Goal: Task Accomplishment & Management: Manage account settings

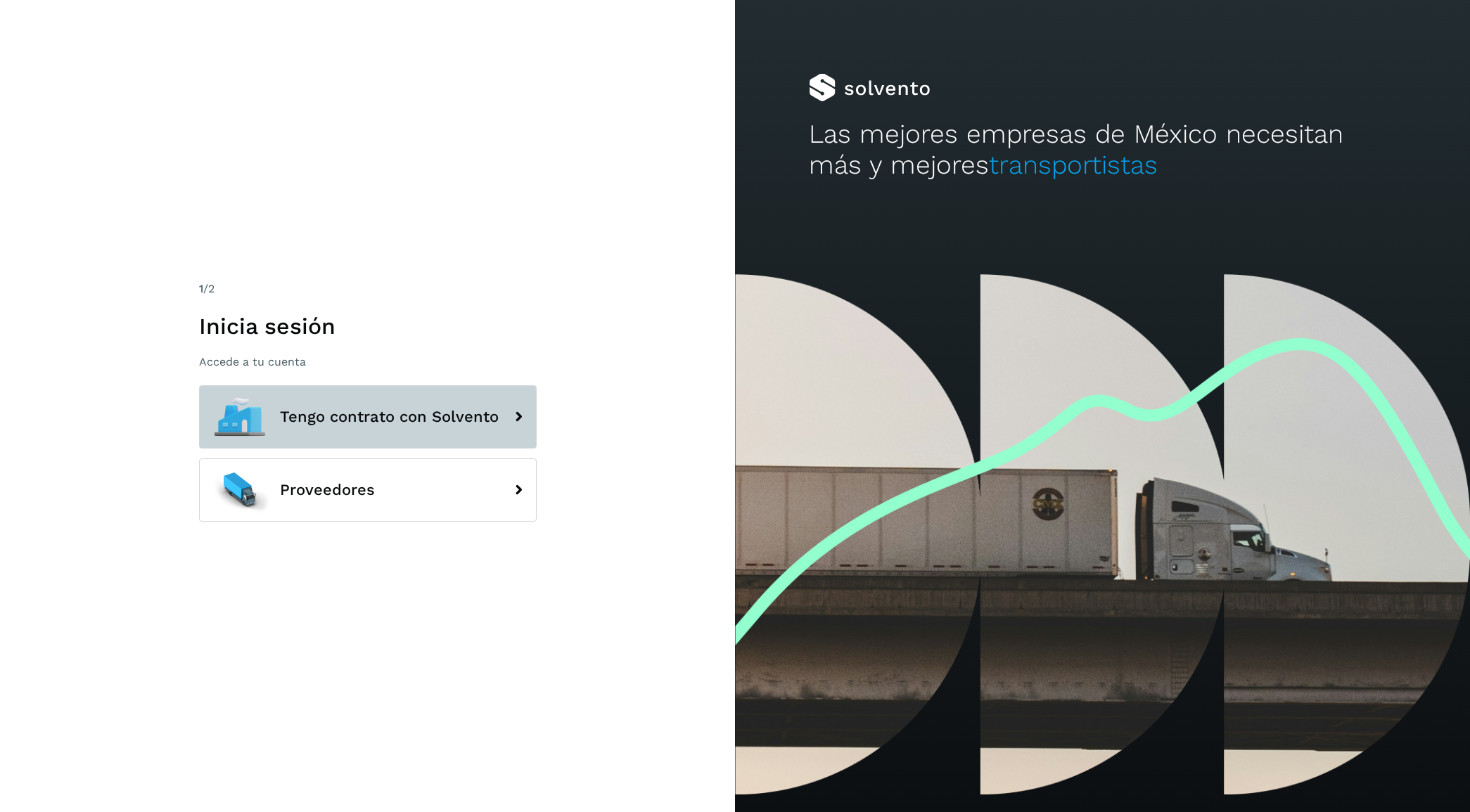
click at [426, 415] on span "Tengo contrato con Solvento" at bounding box center [390, 417] width 219 height 17
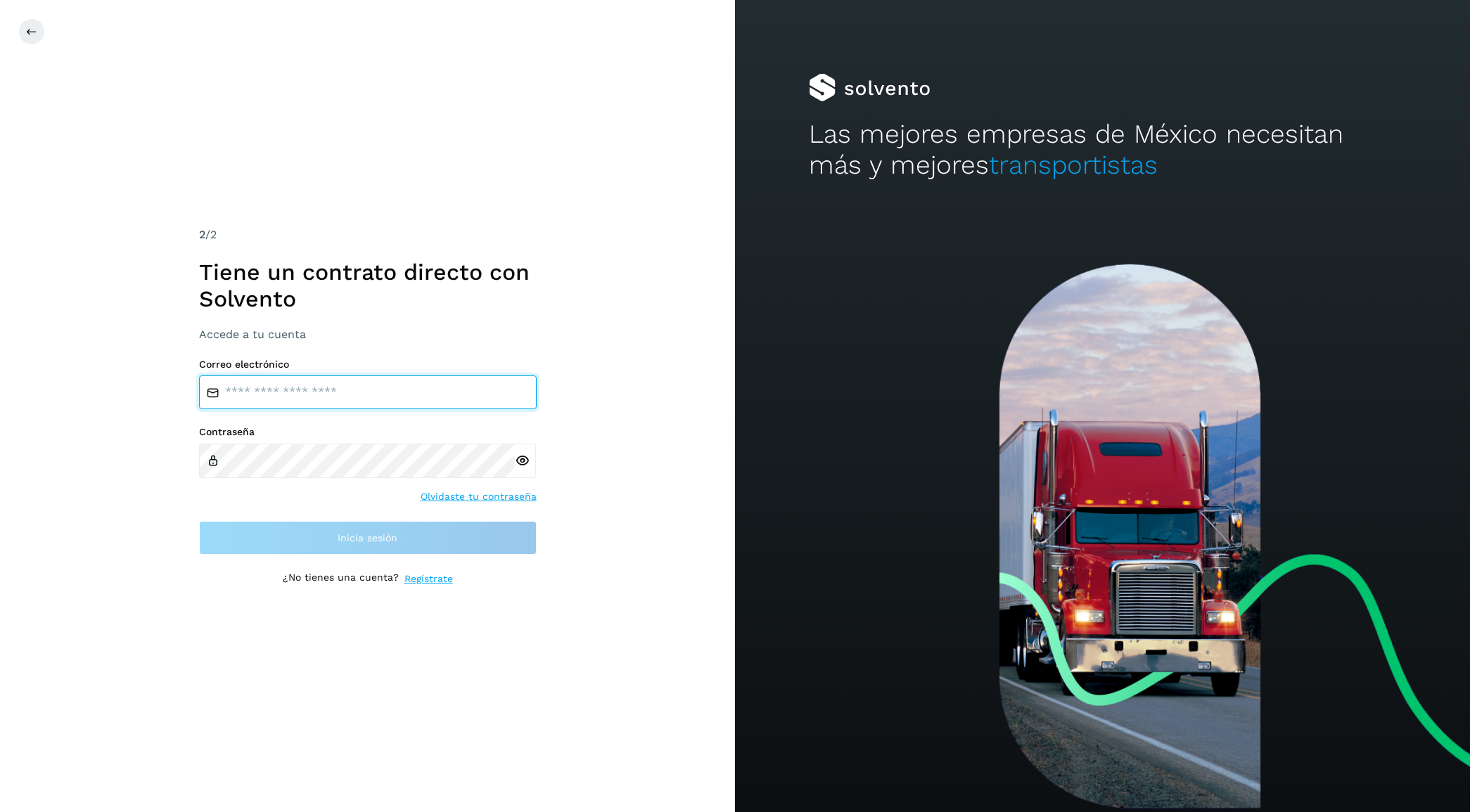
type input "**********"
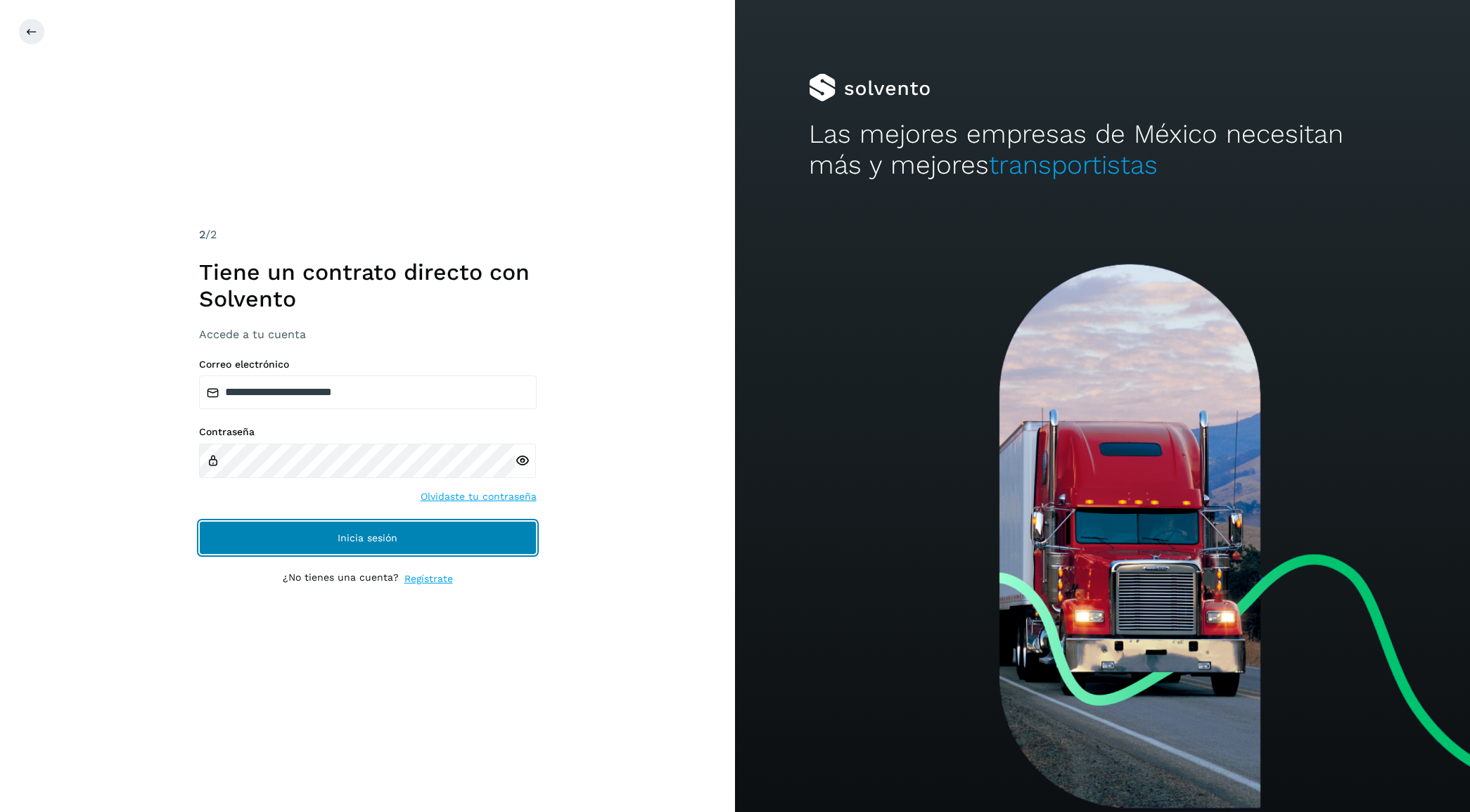
click at [359, 539] on span "Inicia sesión" at bounding box center [367, 538] width 60 height 9
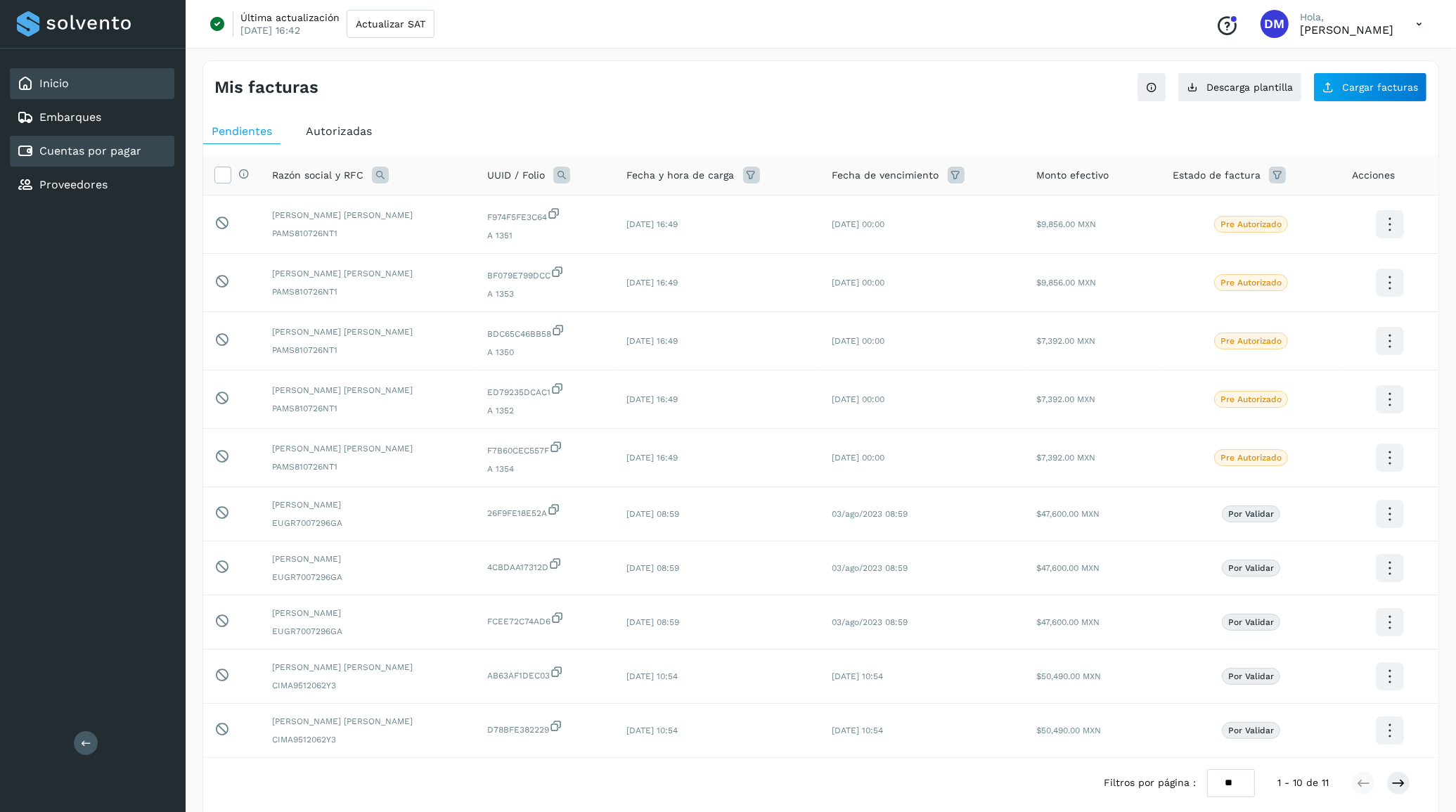
click at [71, 82] on div "Inicio" at bounding box center [91, 84] width 164 height 31
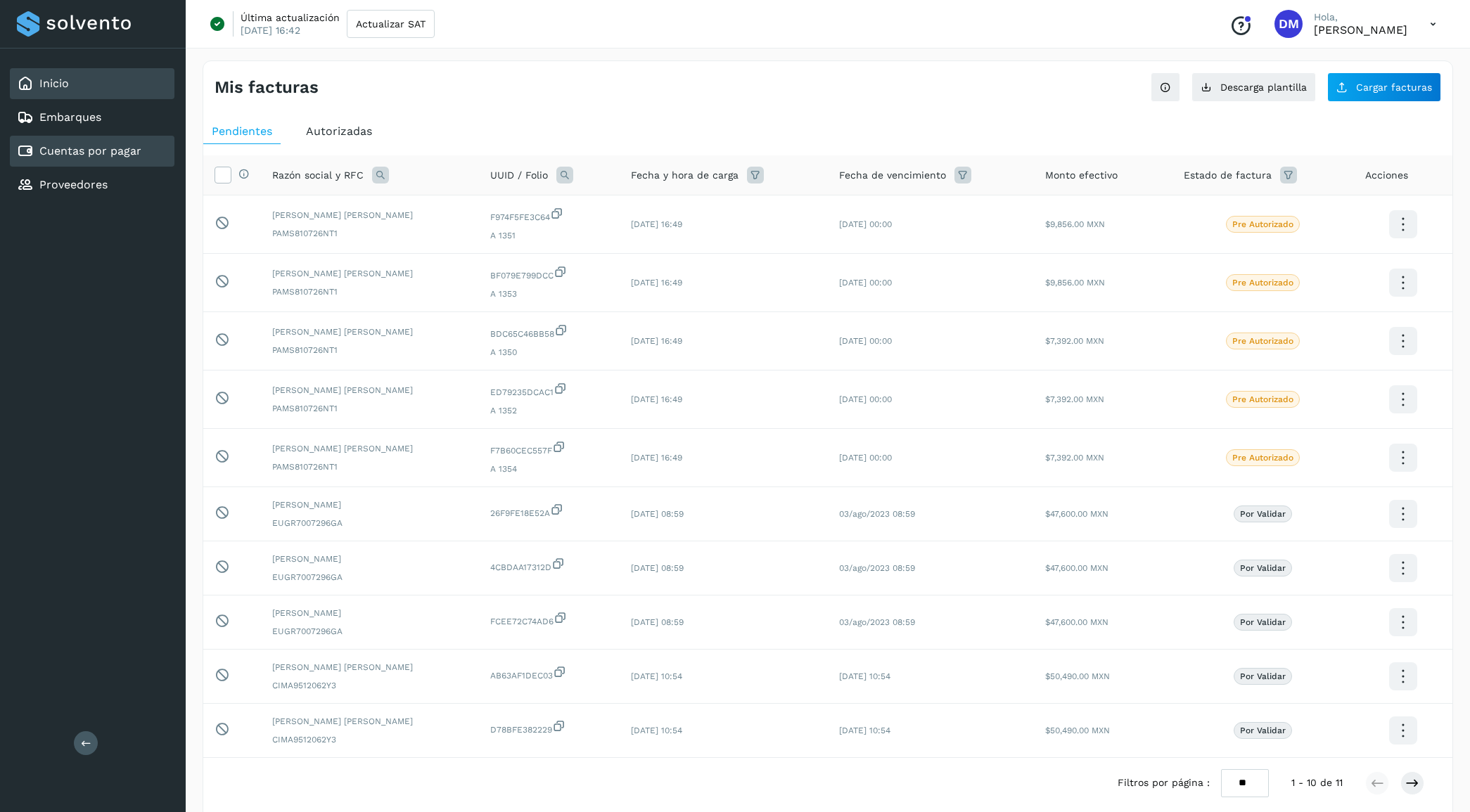
click at [88, 144] on link "Cuentas por pagar" at bounding box center [89, 151] width 102 height 13
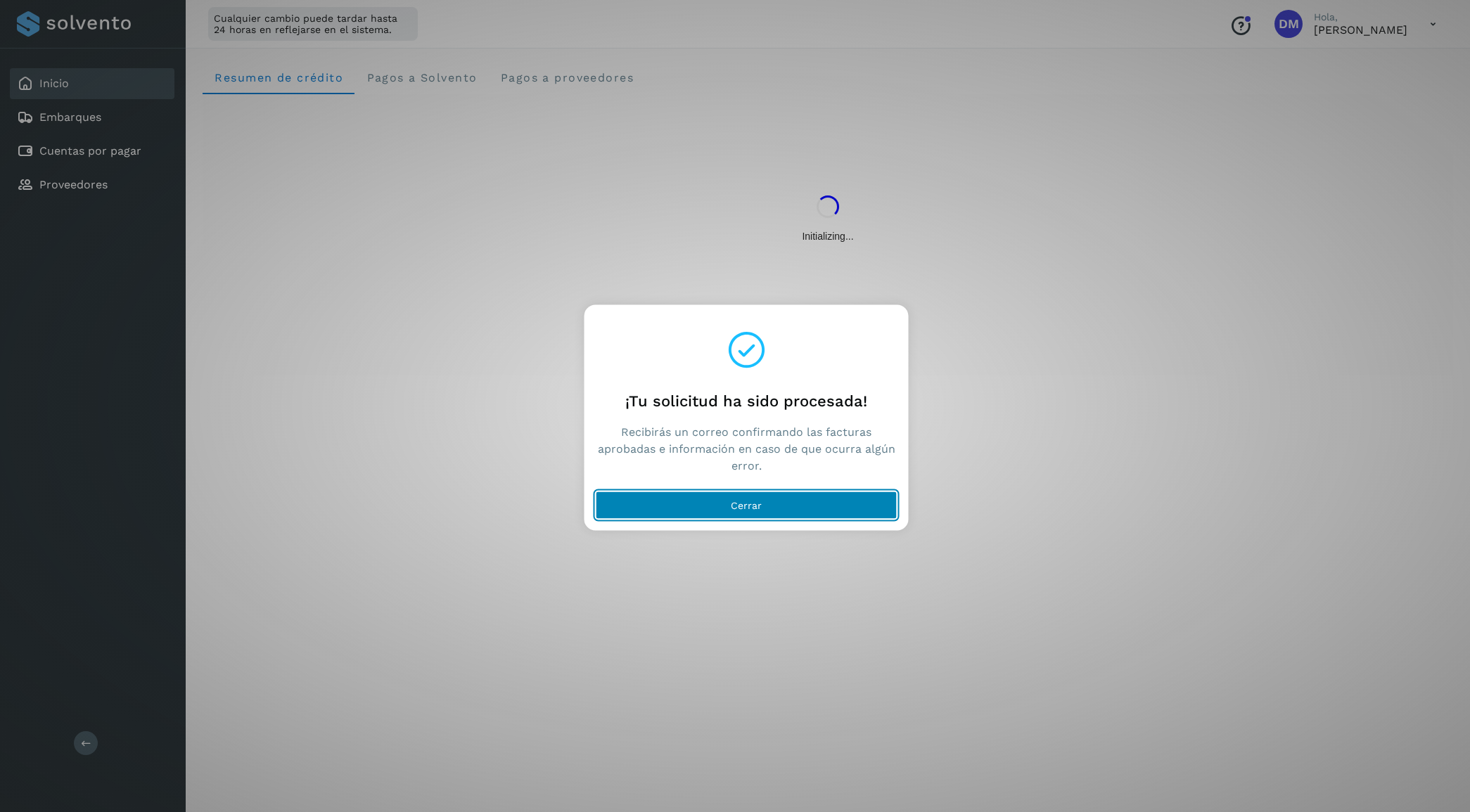
click at [703, 496] on button "Cerrar" at bounding box center [746, 505] width 301 height 28
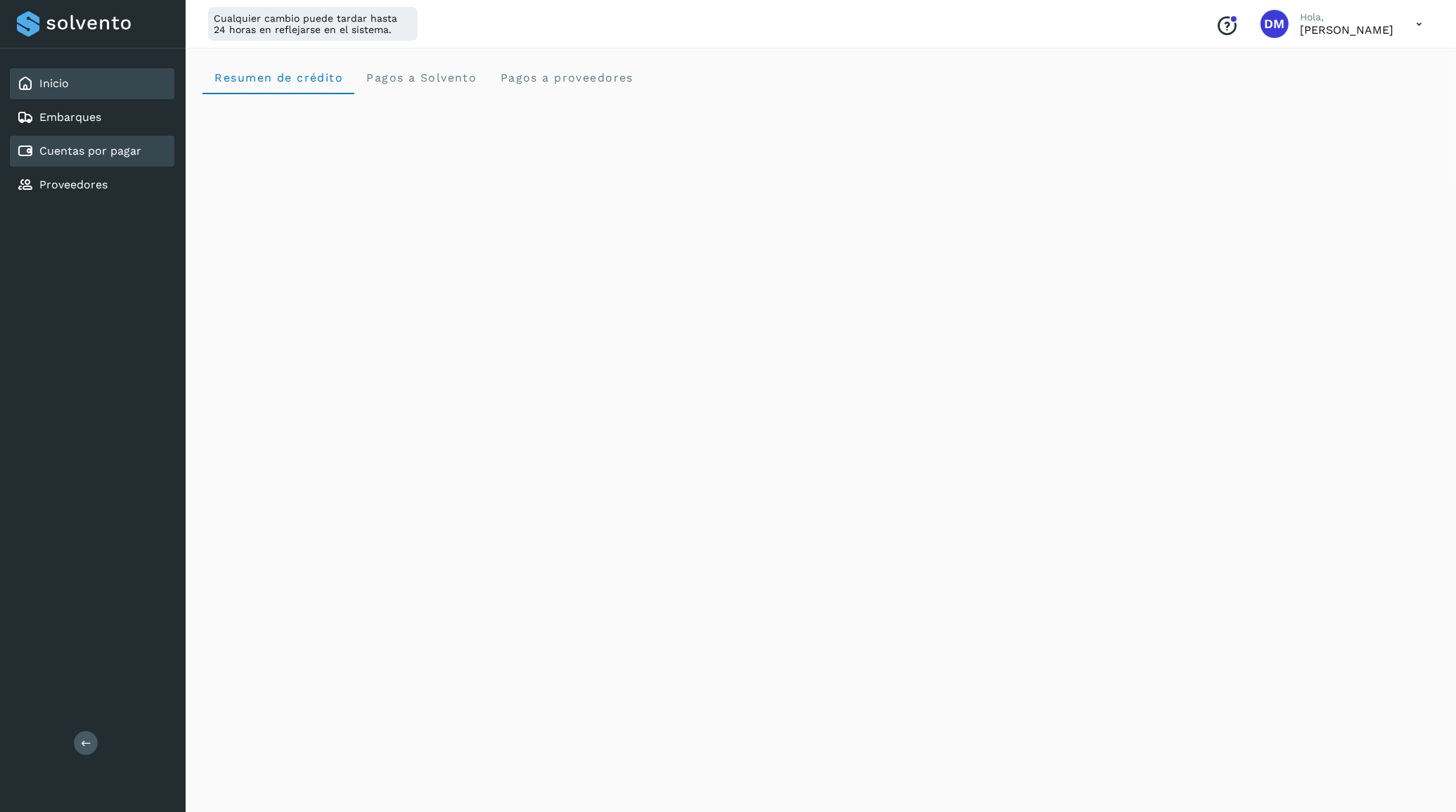
click at [70, 156] on div "Cuentas por pagar" at bounding box center [79, 151] width 124 height 17
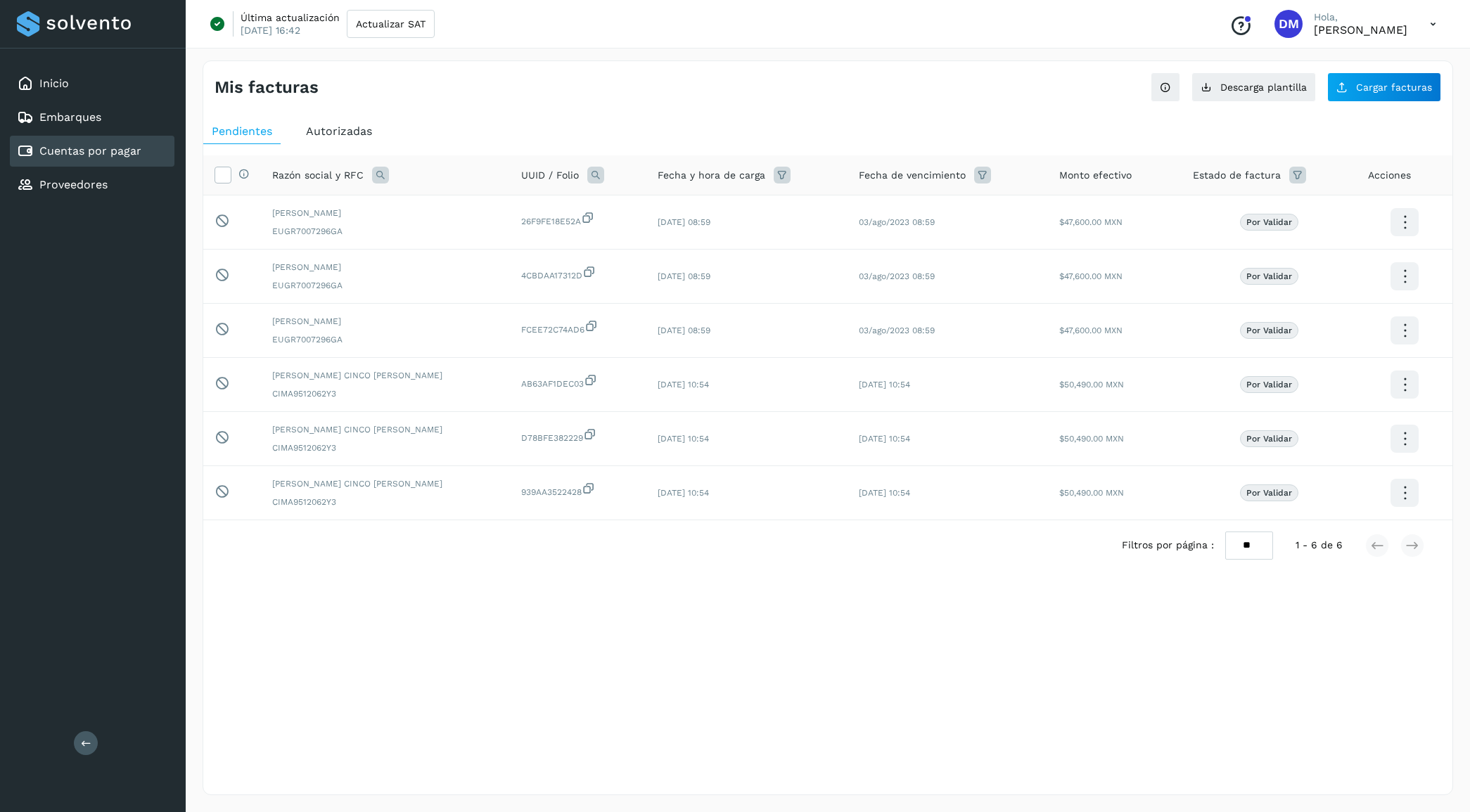
click at [337, 134] on span "Autorizadas" at bounding box center [339, 131] width 67 height 13
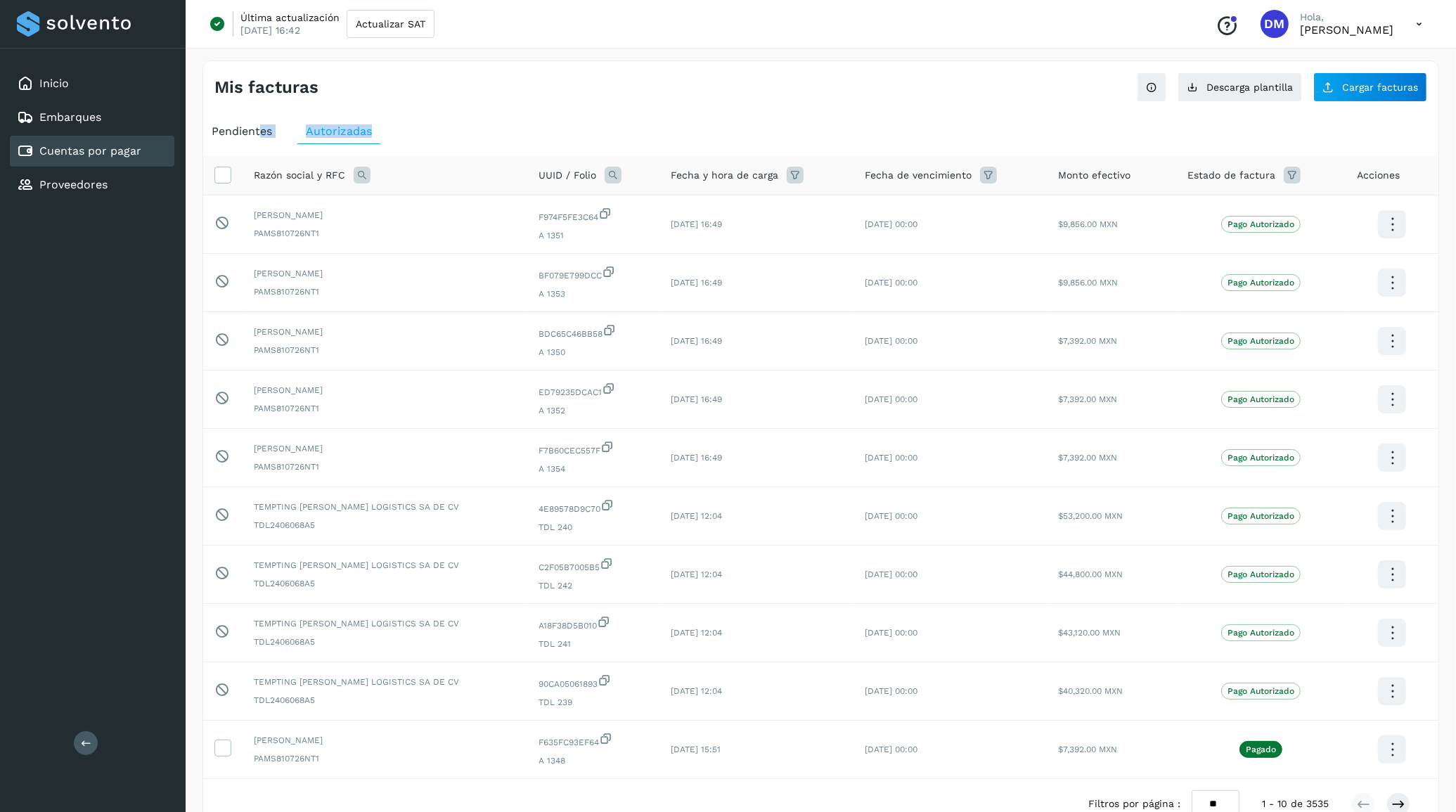
drag, startPoint x: 260, startPoint y: 127, endPoint x: 433, endPoint y: 130, distance: 173.0
click at [433, 130] on ul "Pendientes Autorizadas" at bounding box center [821, 131] width 1235 height 26
drag, startPoint x: 433, startPoint y: 130, endPoint x: 440, endPoint y: 97, distance: 33.7
click at [440, 97] on div "Mis facturas" at bounding box center [518, 86] width 607 height 20
click at [724, 106] on div "Mis facturas Ver instrucciones para cargar Facturas Descarga plantilla Cargar f…" at bounding box center [821, 471] width 1237 height 821
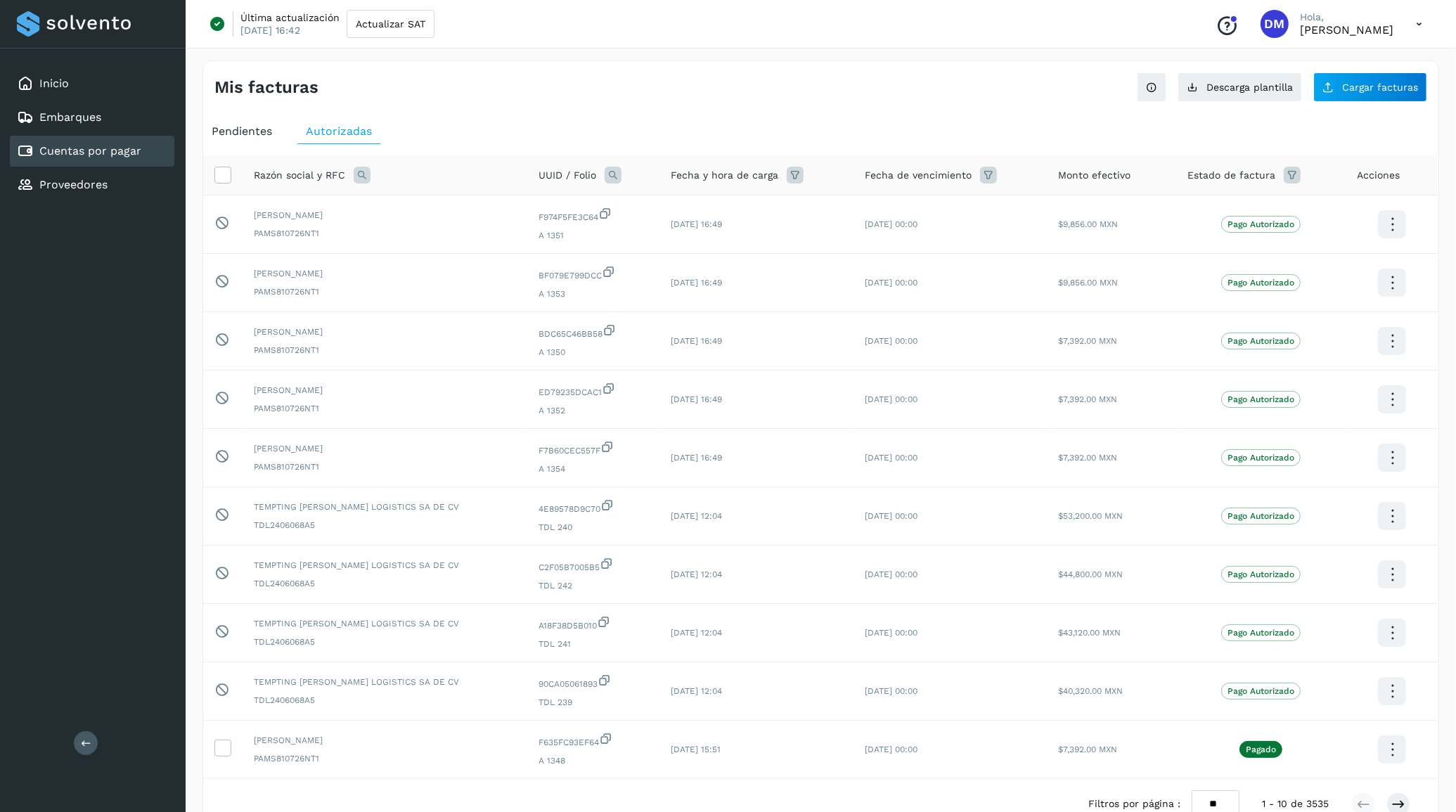
click at [29, 341] on div "Inicio Embarques Cuentas por pagar Proveedores Salir" at bounding box center [92, 406] width 185 height 812
click at [72, 80] on div "Inicio" at bounding box center [91, 84] width 164 height 31
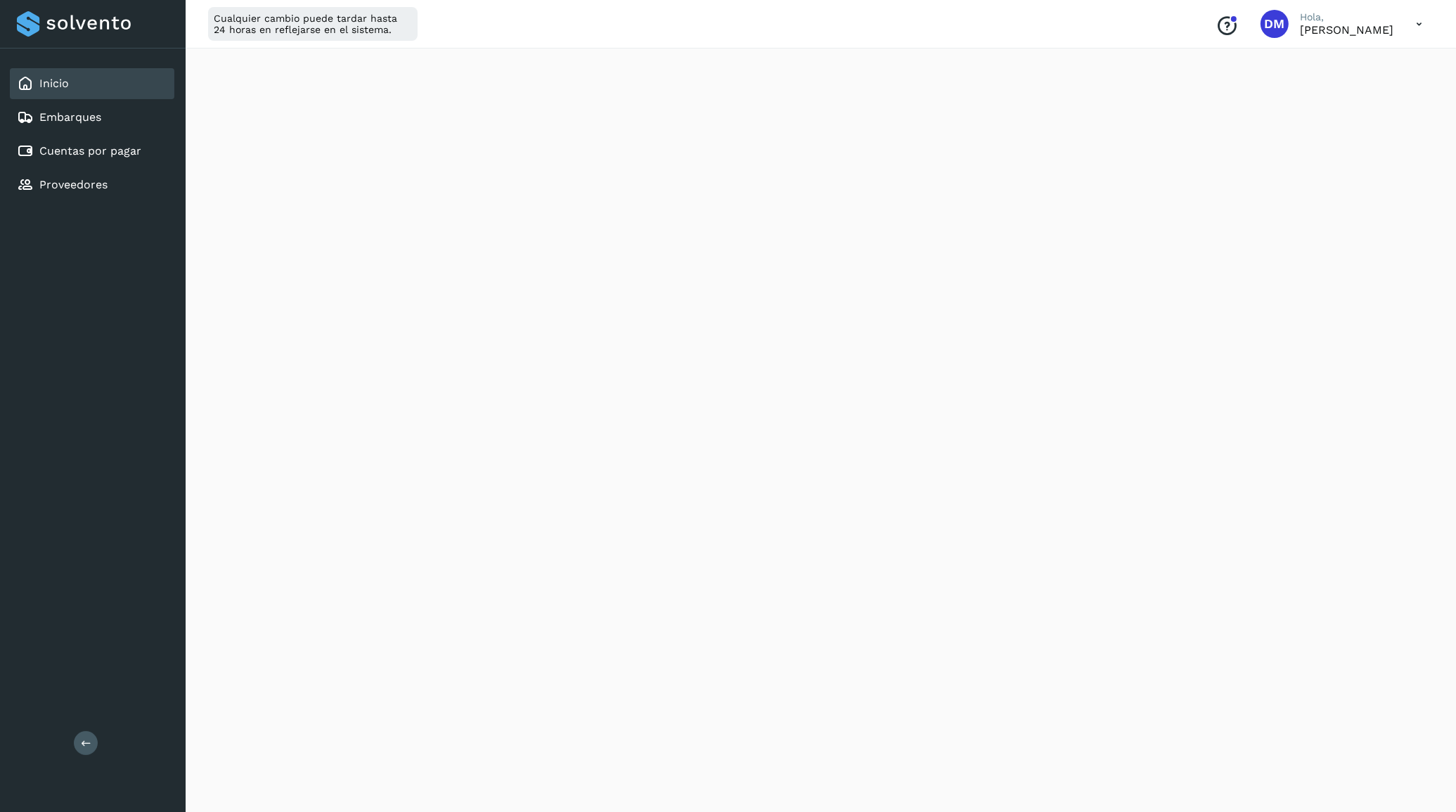
scroll to position [440, 0]
click at [1397, 198] on div "Initializing..." at bounding box center [821, 279] width 1237 height 1248
